Goal: Check status

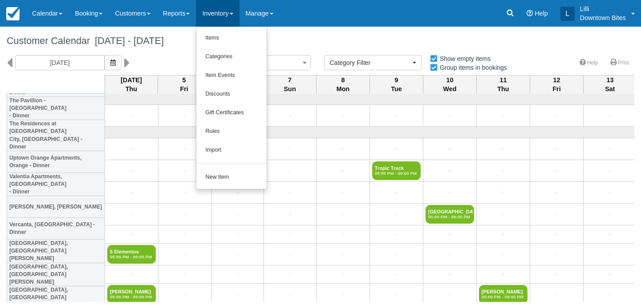
select select
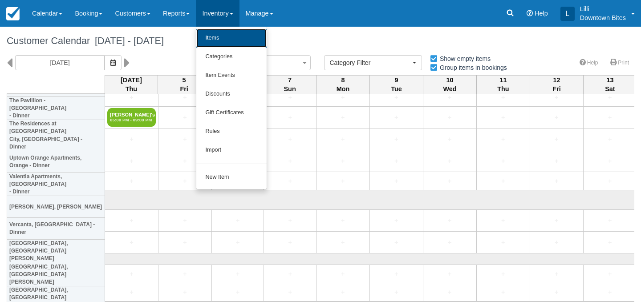
click at [233, 40] on link "Items" at bounding box center [231, 38] width 70 height 19
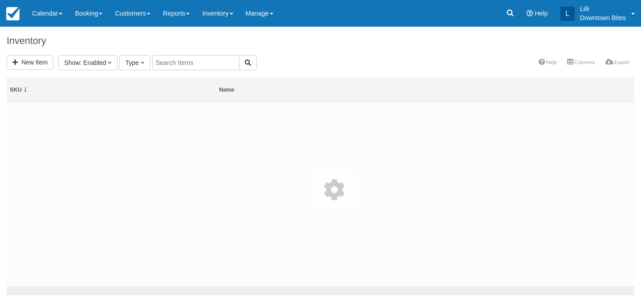
select select
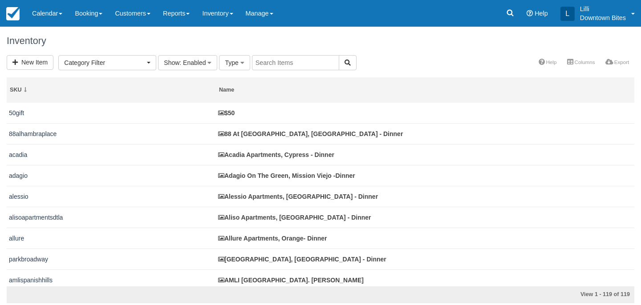
click at [291, 68] on input "text" at bounding box center [295, 62] width 87 height 15
type input "vercanta"
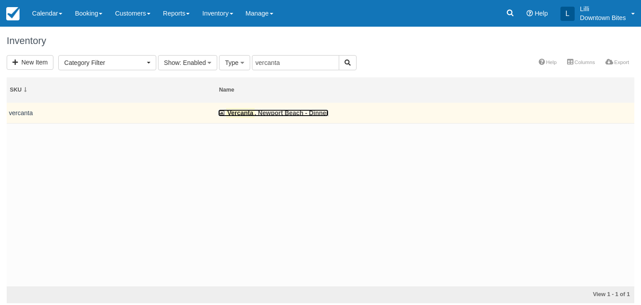
click at [267, 113] on link "Vercanta , Newport Beach - Dinner" at bounding box center [273, 112] width 110 height 7
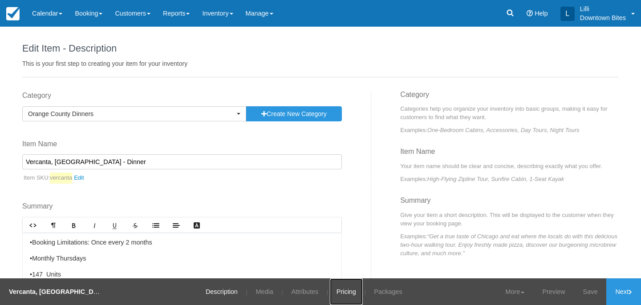
click at [344, 293] on link "Pricing" at bounding box center [346, 292] width 33 height 27
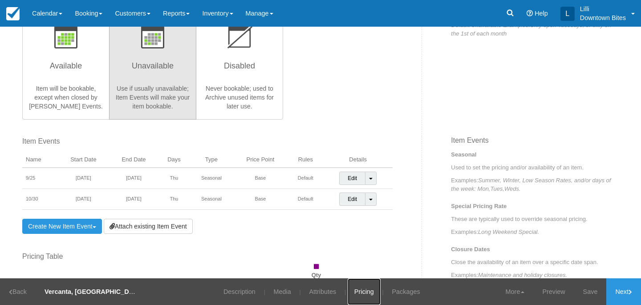
scroll to position [220, 0]
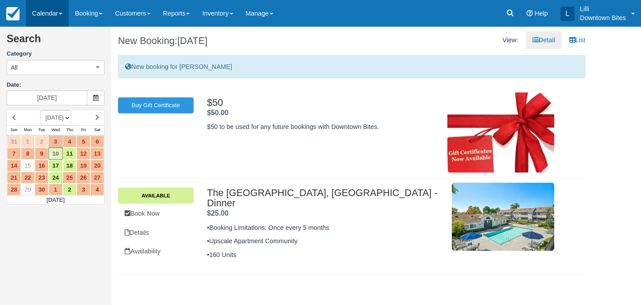
click at [44, 16] on link "Calendar" at bounding box center [47, 13] width 43 height 27
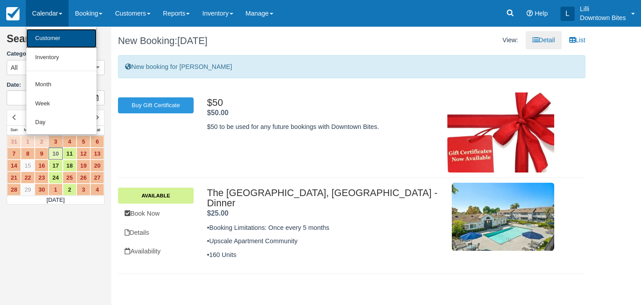
click at [49, 36] on link "Customer" at bounding box center [61, 38] width 70 height 19
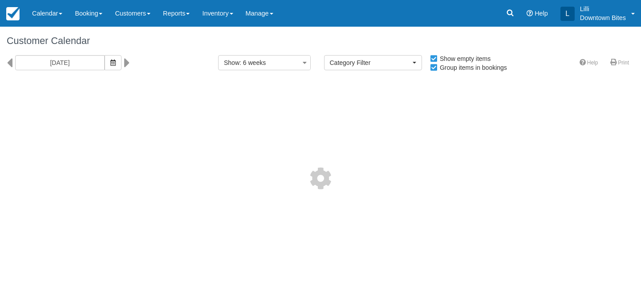
select select
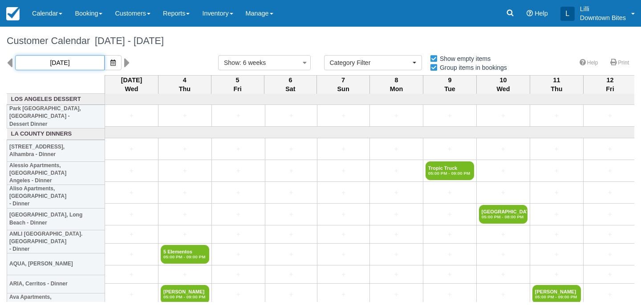
click at [78, 58] on input "09/03/25" at bounding box center [59, 62] width 89 height 15
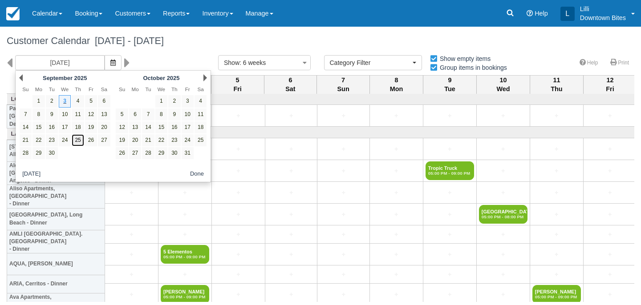
click at [81, 140] on link "25" at bounding box center [78, 140] width 12 height 12
type input "[DATE]"
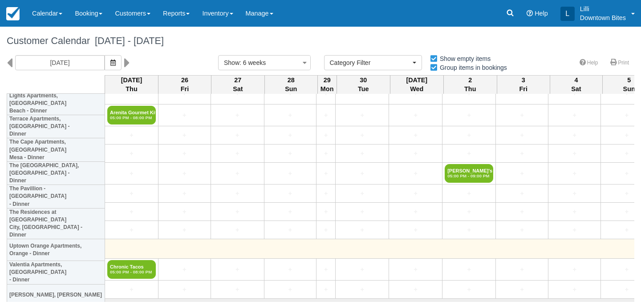
scroll to position [2287, 0]
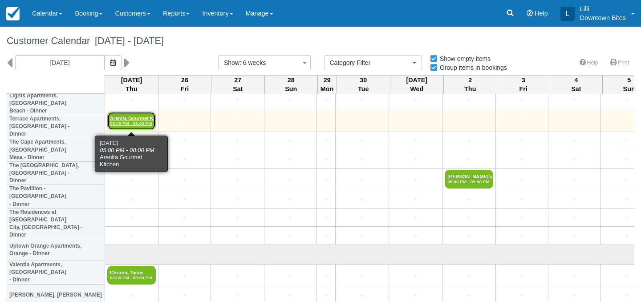
click at [130, 120] on link "Arenita Gourmet Kitc 05:00 PM - 08:00 PM" at bounding box center [131, 121] width 48 height 19
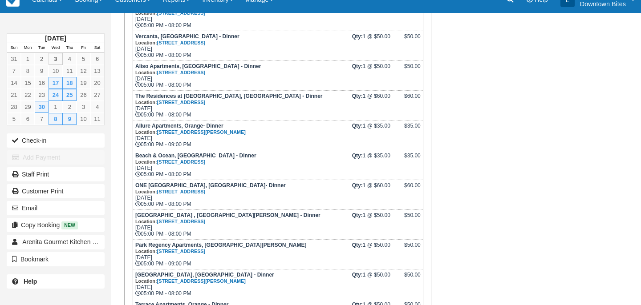
scroll to position [314, 0]
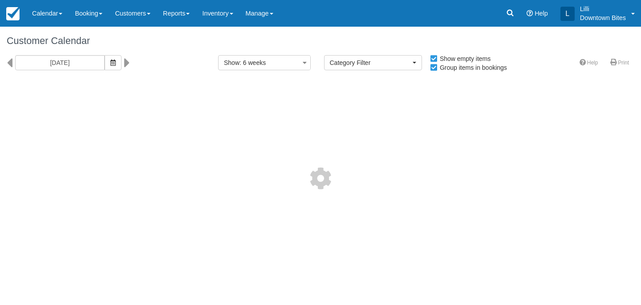
select select
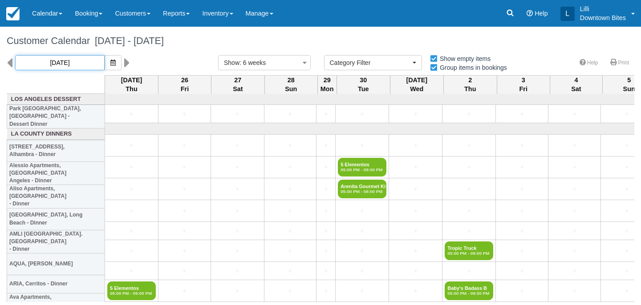
click at [80, 62] on input "[DATE]" at bounding box center [59, 62] width 89 height 15
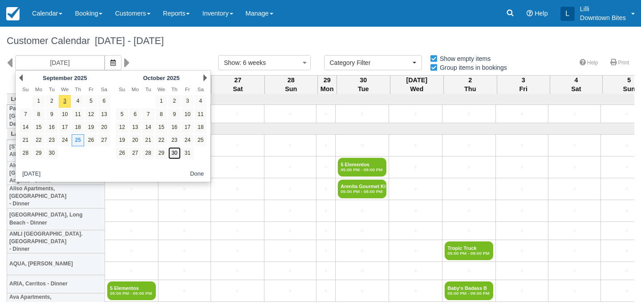
click at [172, 154] on link "30" at bounding box center [174, 153] width 12 height 12
type input "[DATE]"
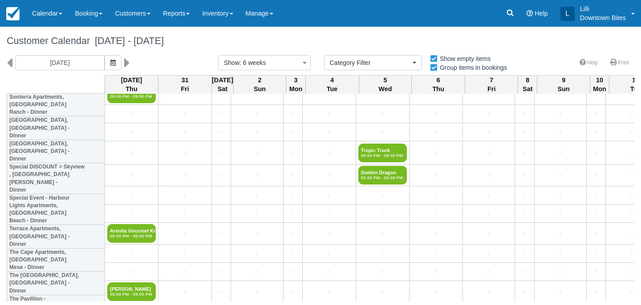
scroll to position [2127, 0]
